Goal: Task Accomplishment & Management: Manage account settings

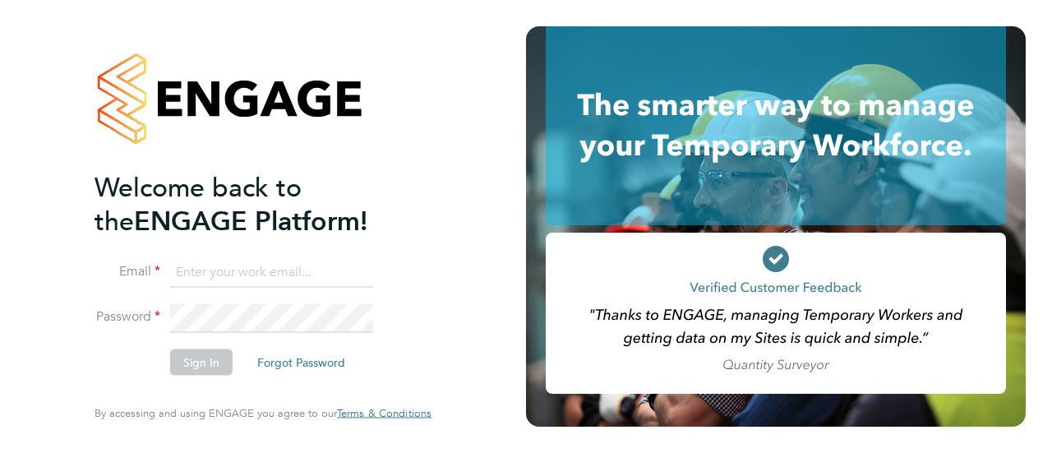
click at [209, 275] on input at bounding box center [271, 272] width 203 height 30
click at [240, 270] on input at bounding box center [271, 272] width 203 height 30
type input "[PERSON_NAME][EMAIL_ADDRESS][DOMAIN_NAME]"
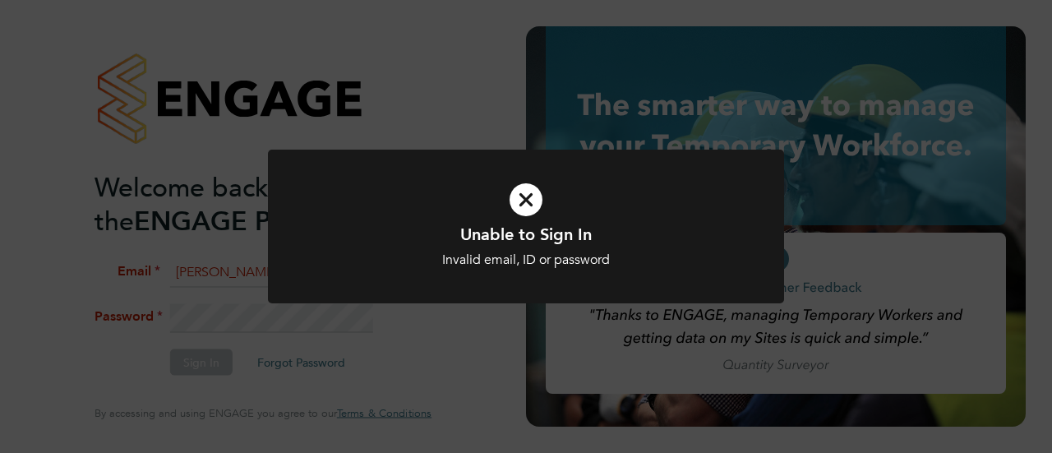
click at [515, 188] on icon at bounding box center [525, 200] width 427 height 64
click at [502, 219] on icon at bounding box center [525, 200] width 427 height 64
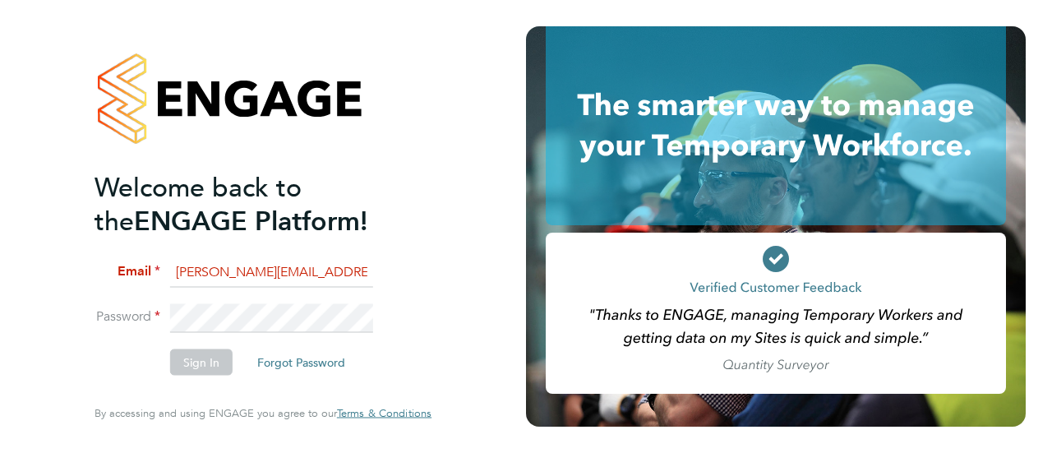
click at [325, 265] on input "[PERSON_NAME][EMAIL_ADDRESS][DOMAIN_NAME]" at bounding box center [271, 272] width 203 height 30
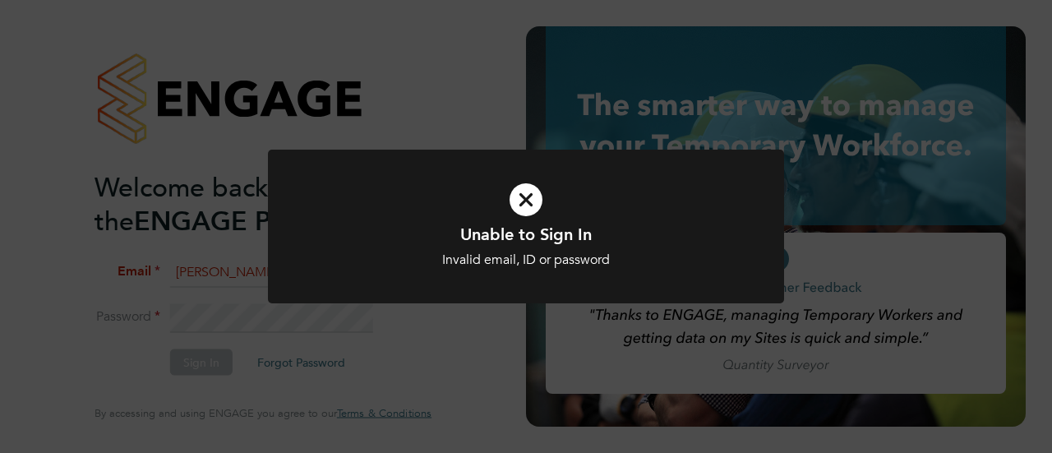
click at [469, 259] on div "Invalid email, ID or password" at bounding box center [525, 259] width 427 height 17
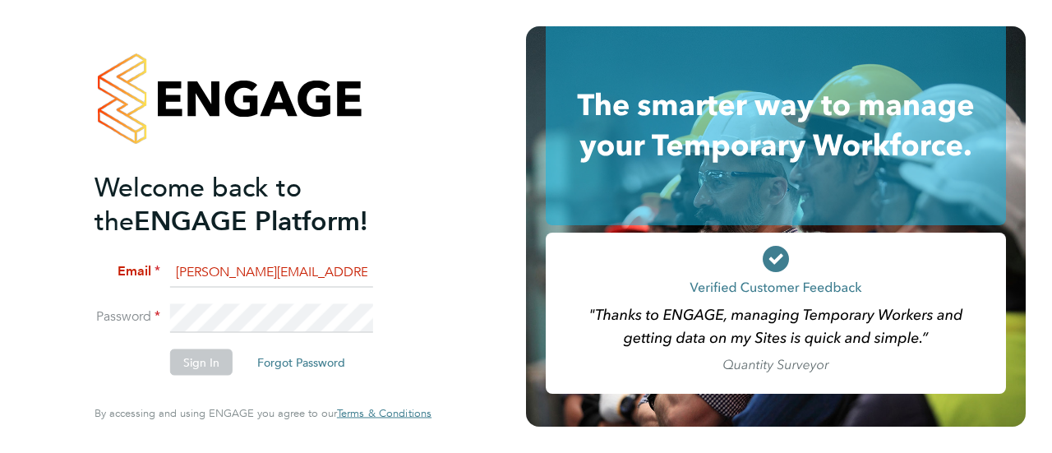
click at [341, 261] on input "[PERSON_NAME][EMAIL_ADDRESS][DOMAIN_NAME]" at bounding box center [271, 272] width 203 height 30
click at [339, 286] on input "[PERSON_NAME][EMAIL_ADDRESS][DOMAIN_NAME]" at bounding box center [271, 272] width 203 height 30
click at [337, 279] on input "[PERSON_NAME][EMAIL_ADDRESS][DOMAIN_NAME]" at bounding box center [271, 272] width 203 height 30
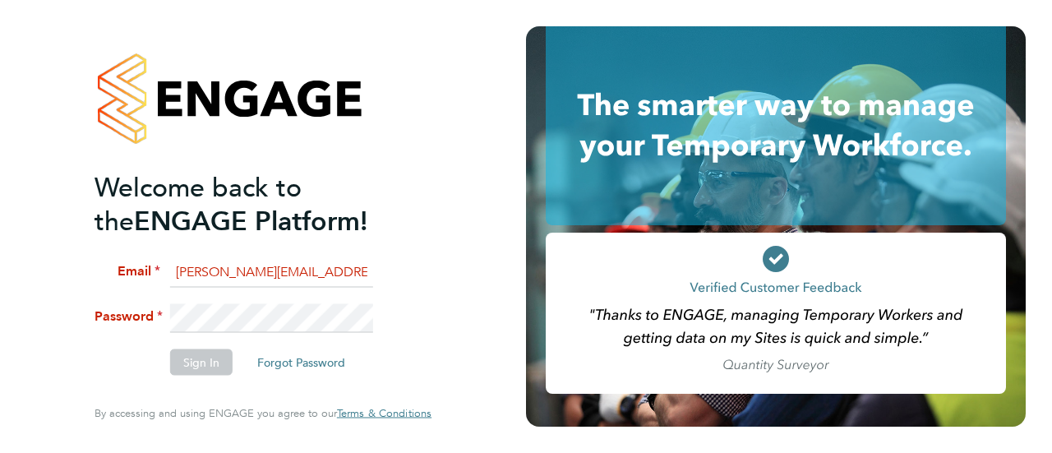
click at [337, 279] on input "[PERSON_NAME][EMAIL_ADDRESS][DOMAIN_NAME]" at bounding box center [271, 272] width 203 height 30
type input "211886"
drag, startPoint x: 256, startPoint y: 273, endPoint x: 128, endPoint y: 245, distance: 130.4
click at [128, 245] on ng-template "Welcome back to the ENGAGE Platform! Email 211886 Password Sign In Forgot Passw…" at bounding box center [254, 280] width 320 height 221
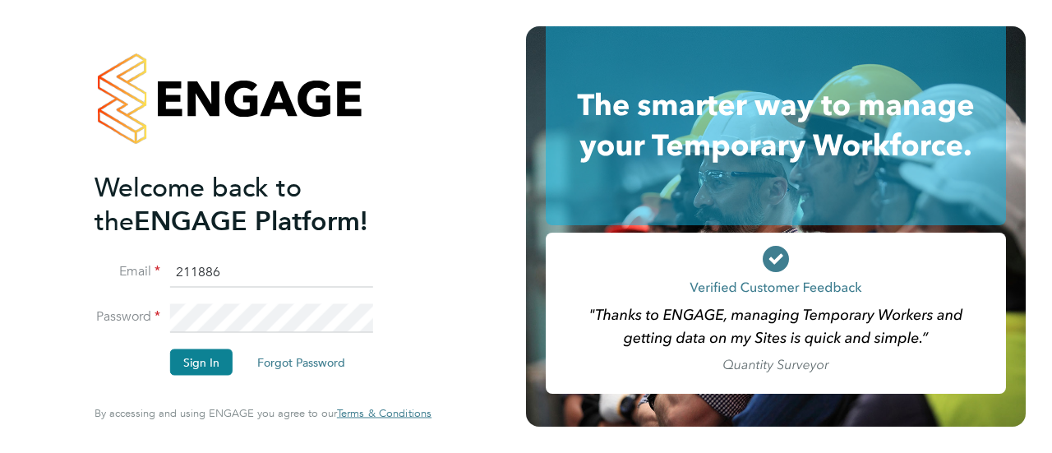
click at [228, 274] on input "211886" at bounding box center [271, 272] width 203 height 30
type input "[PERSON_NAME][EMAIL_ADDRESS][DOMAIN_NAME]"
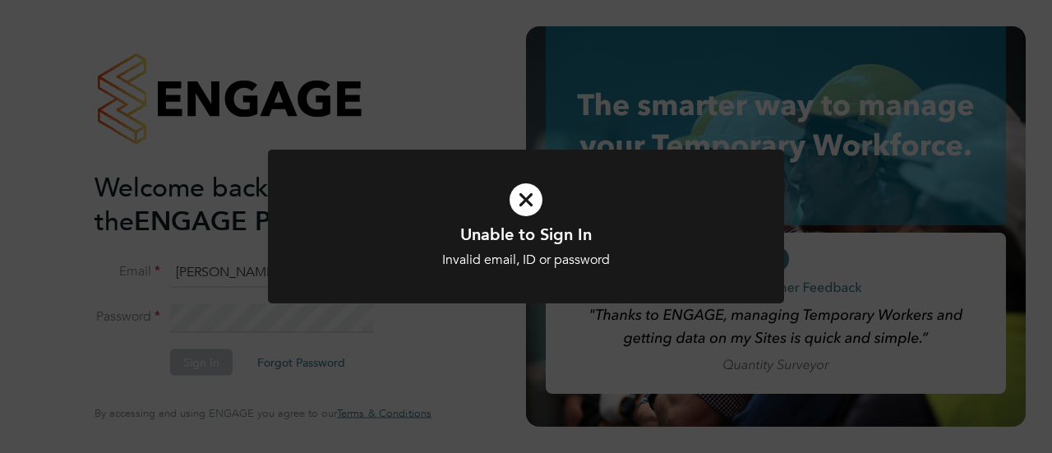
click at [514, 187] on icon at bounding box center [525, 200] width 427 height 64
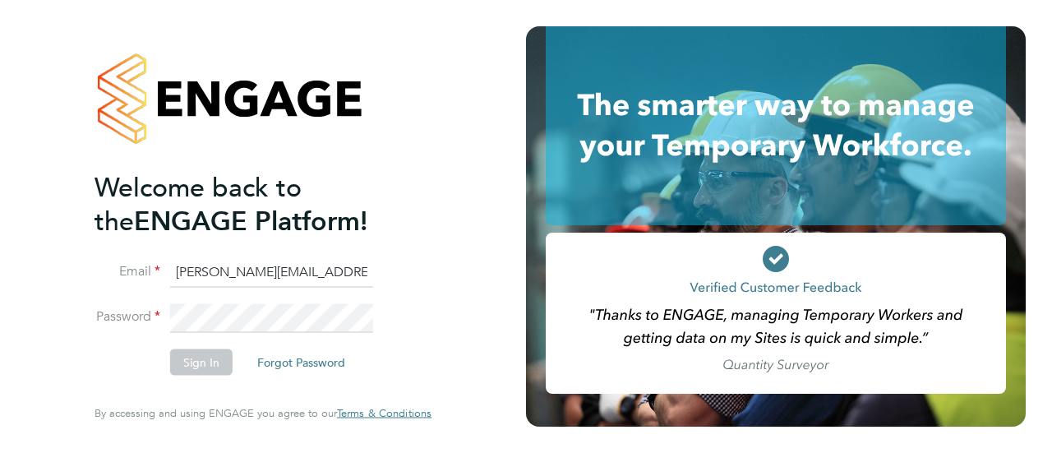
click at [228, 300] on li "Email [PERSON_NAME][EMAIL_ADDRESS][DOMAIN_NAME]" at bounding box center [254, 280] width 320 height 46
drag, startPoint x: 228, startPoint y: 300, endPoint x: 220, endPoint y: 357, distance: 57.3
click at [220, 357] on fieldset "Email [PERSON_NAME][EMAIL_ADDRESS][DOMAIN_NAME] Password Sign In Forgot Password" at bounding box center [254, 324] width 320 height 134
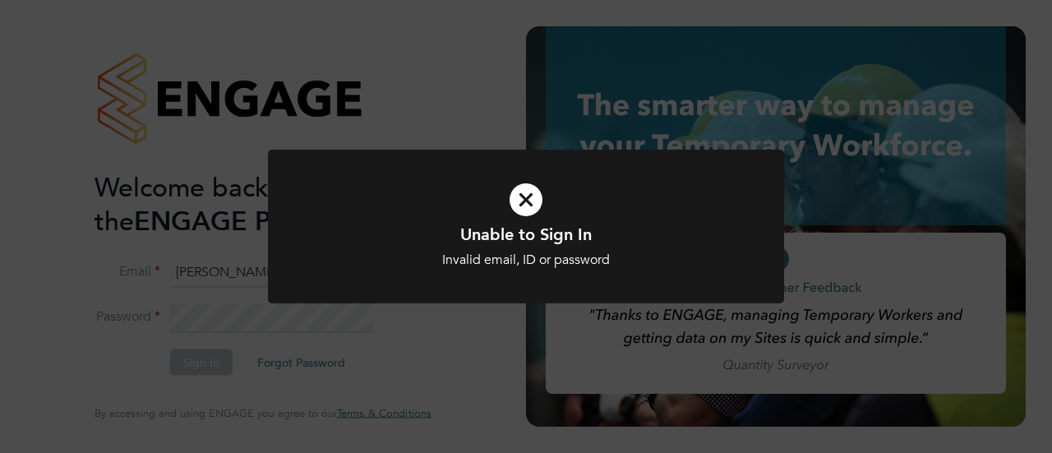
click at [470, 219] on icon at bounding box center [525, 200] width 427 height 64
click at [554, 178] on icon at bounding box center [525, 200] width 427 height 64
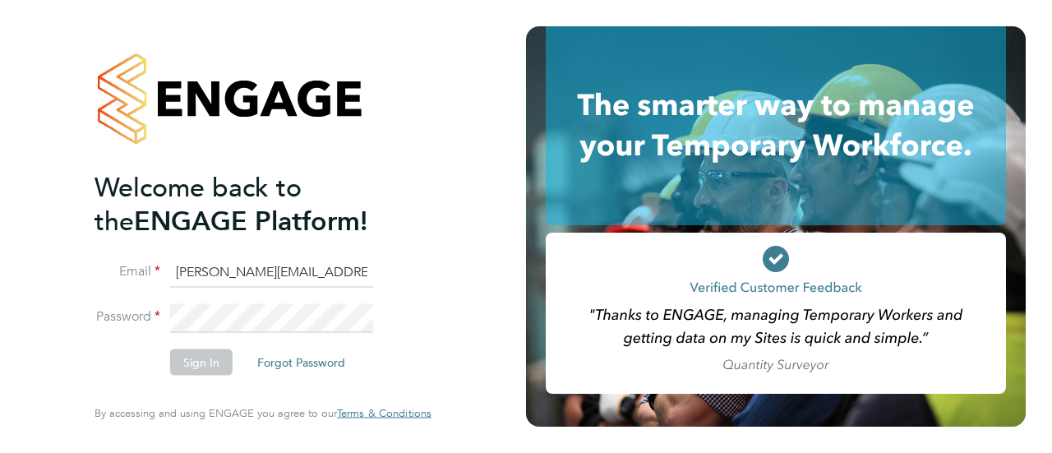
click at [523, 99] on div "Welcome back to the ENGAGE Platform! Email [PERSON_NAME][EMAIL_ADDRESS][DOMAIN_…" at bounding box center [263, 226] width 526 height 453
